Goal: Check status: Check status

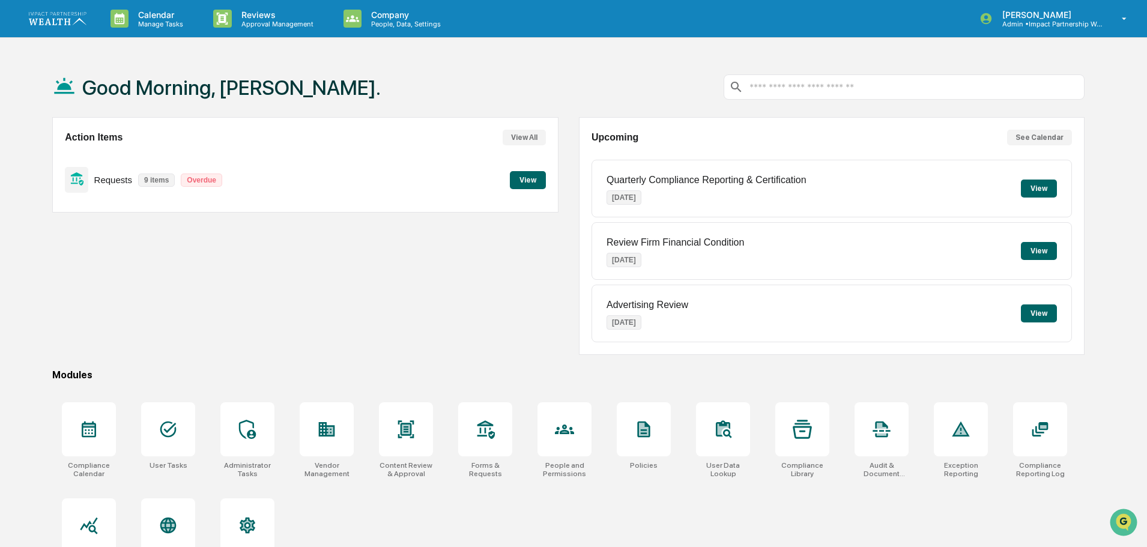
click at [1044, 189] on button "View" at bounding box center [1039, 189] width 36 height 18
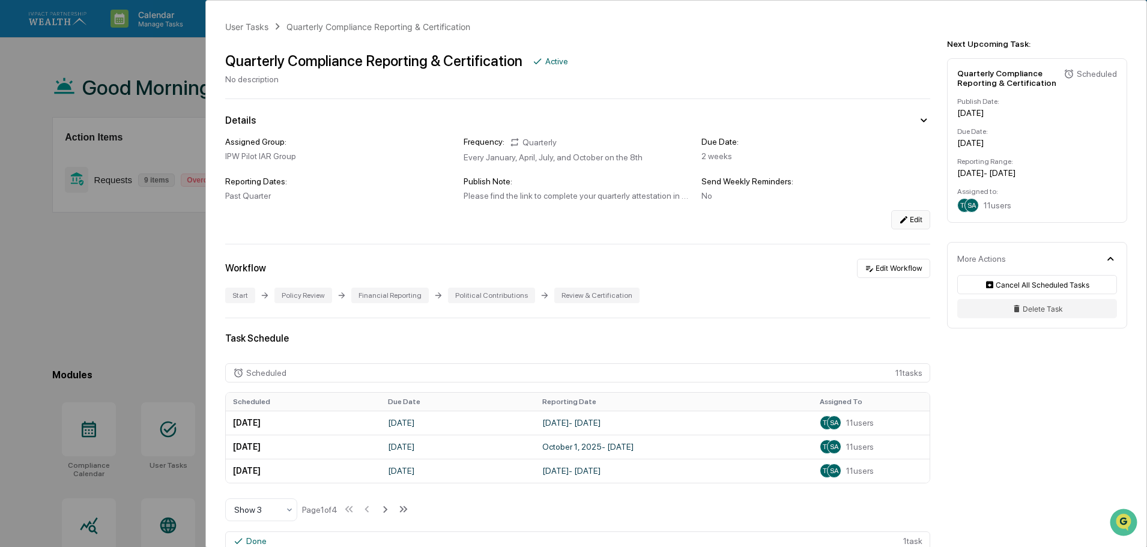
click at [898, 225] on button "Edit" at bounding box center [910, 219] width 39 height 19
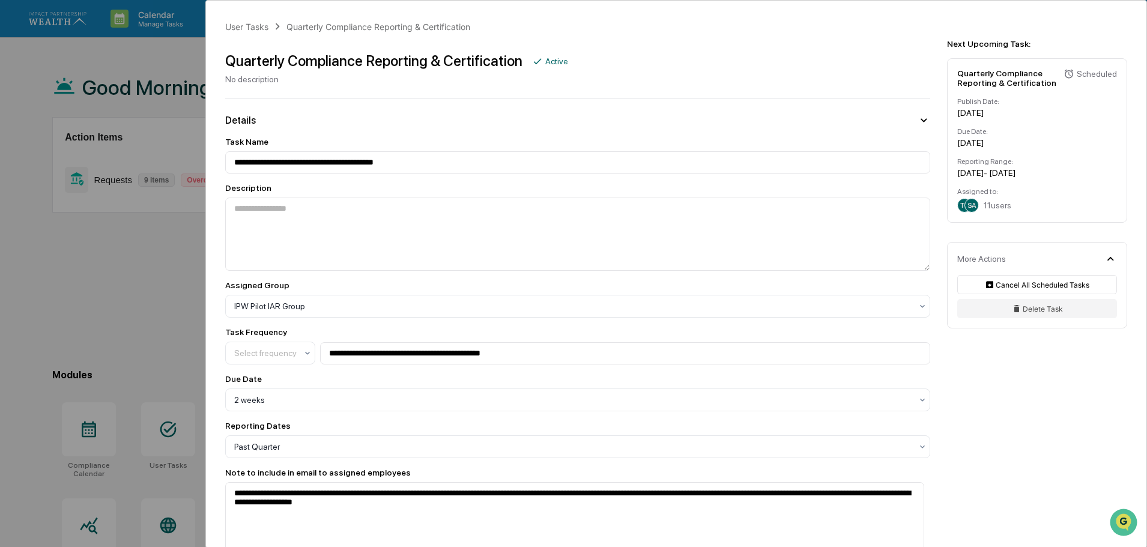
click at [128, 245] on div "**********" at bounding box center [573, 273] width 1147 height 547
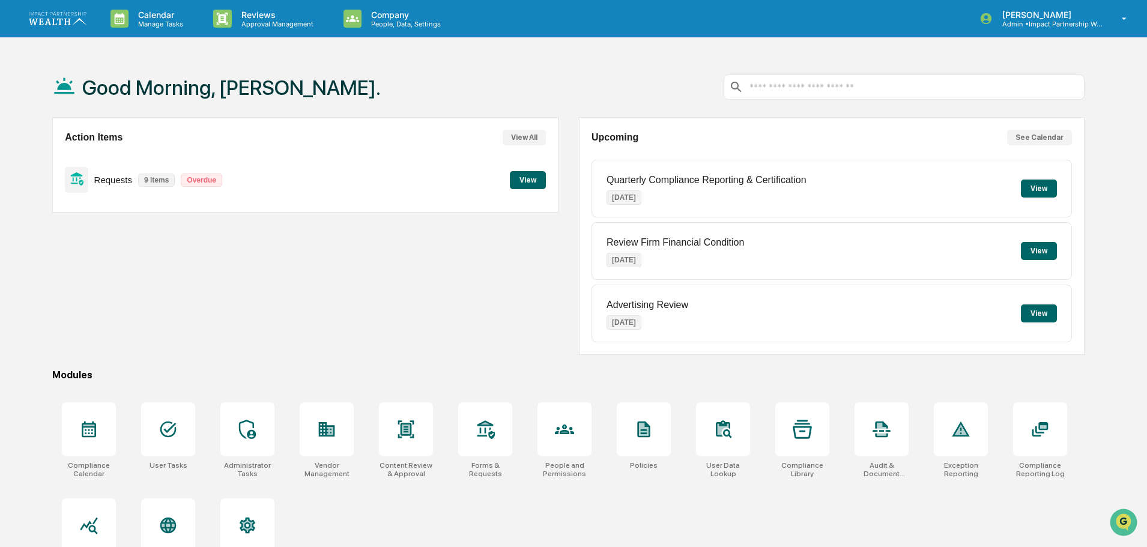
click at [73, 51] on div "Calendar Manage Tasks Reviews Approval Management Company People, Data, Setting…" at bounding box center [573, 302] width 1147 height 604
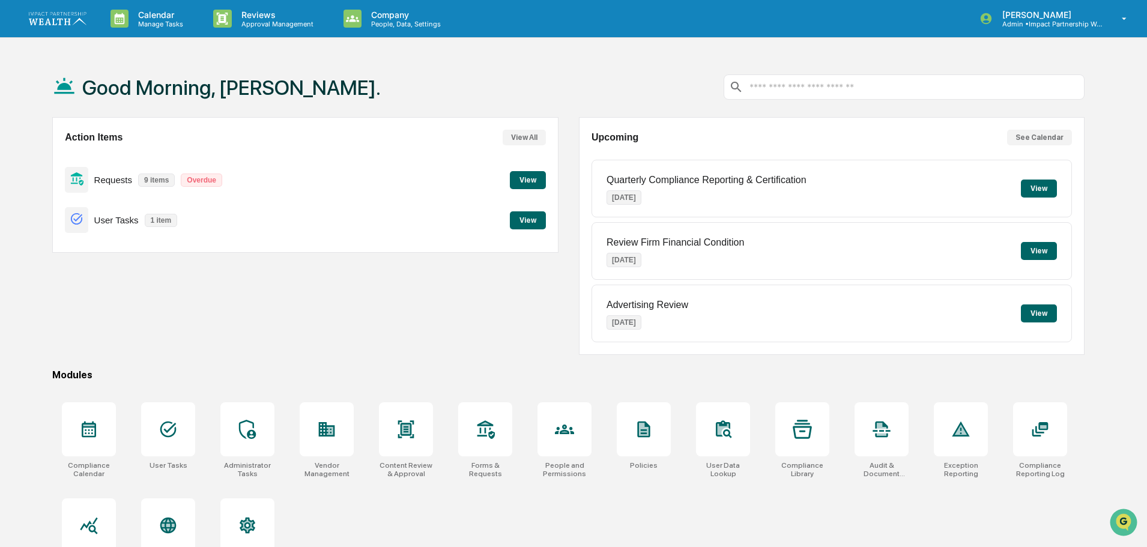
click at [1040, 186] on button "View" at bounding box center [1039, 189] width 36 height 18
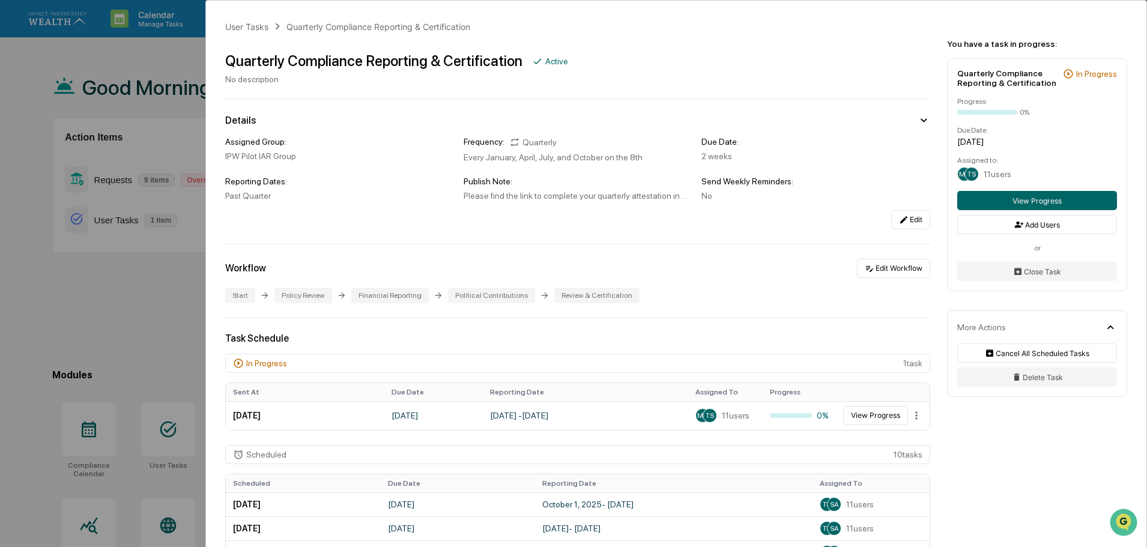
click at [23, 55] on div "User Tasks Quarterly Compliance Reporting & Certification Quarterly Compliance …" at bounding box center [573, 273] width 1147 height 547
